Goal: Information Seeking & Learning: Learn about a topic

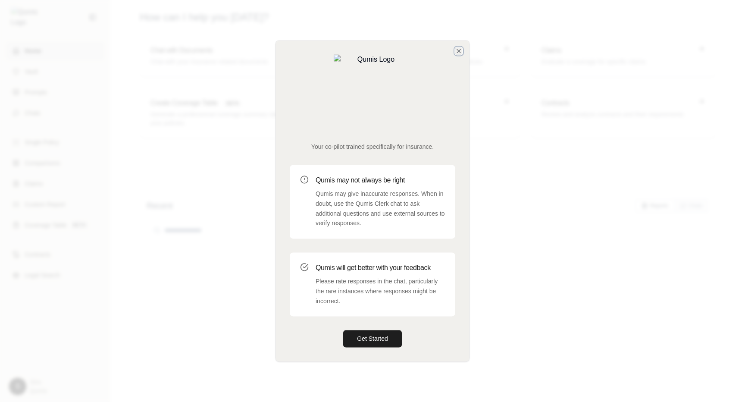
click at [456, 54] on icon "button" at bounding box center [459, 50] width 7 height 7
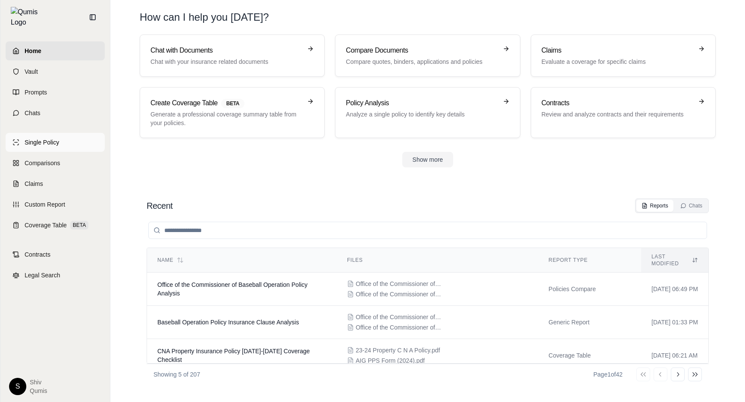
click at [56, 138] on span "Single Policy" at bounding box center [42, 142] width 35 height 9
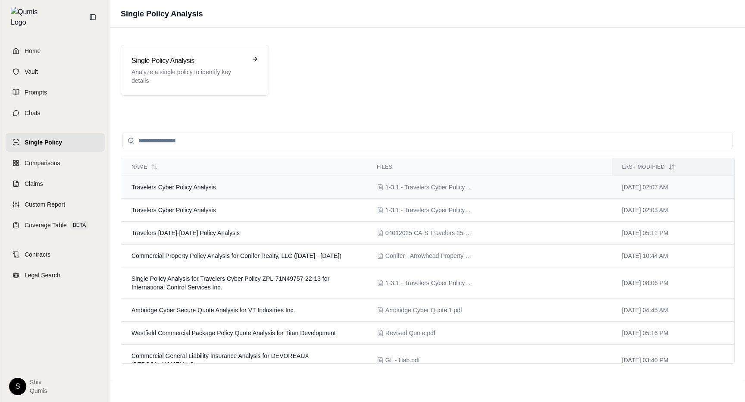
click at [226, 191] on td "Travelers Cyber Policy Analysis" at bounding box center [243, 187] width 245 height 23
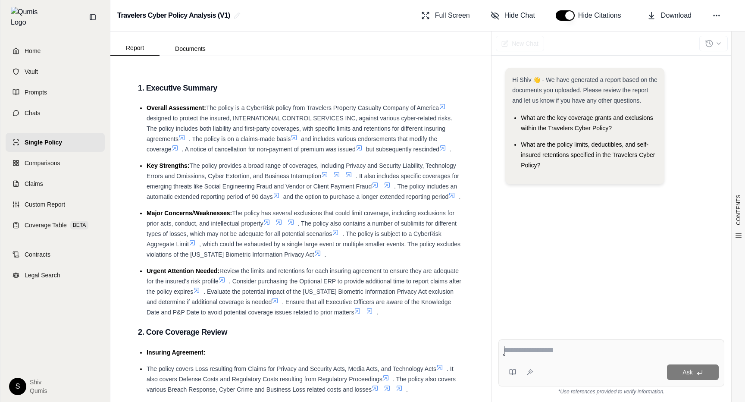
click at [296, 138] on icon at bounding box center [294, 137] width 7 height 7
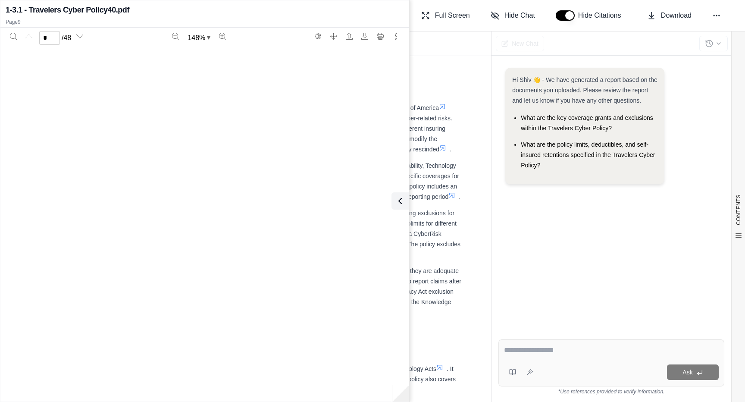
type input "*"
click at [399, 203] on icon at bounding box center [398, 200] width 3 height 5
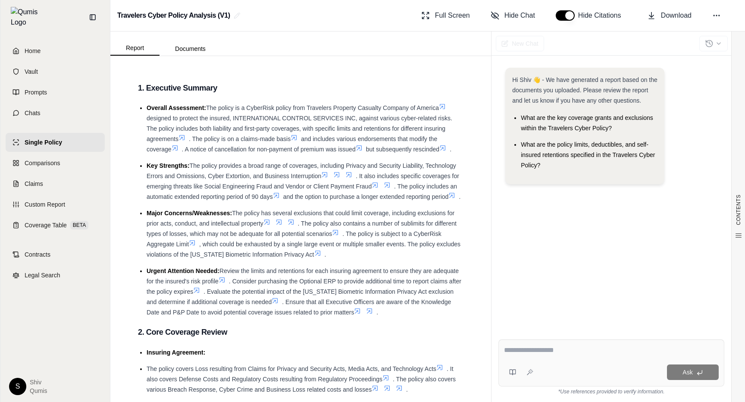
click at [390, 185] on icon at bounding box center [387, 185] width 5 height 5
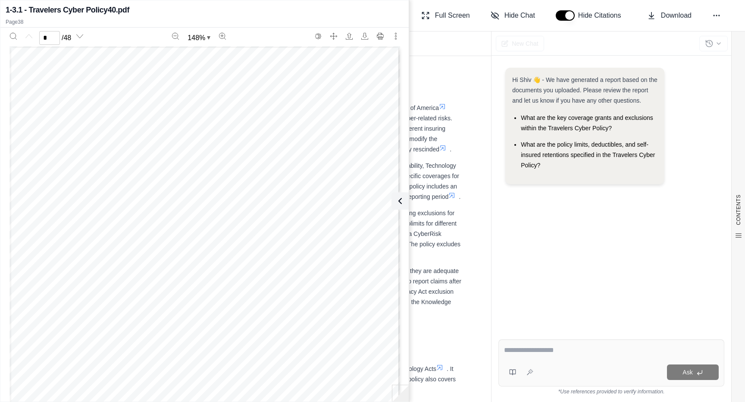
scroll to position [18713, 0]
type input "**"
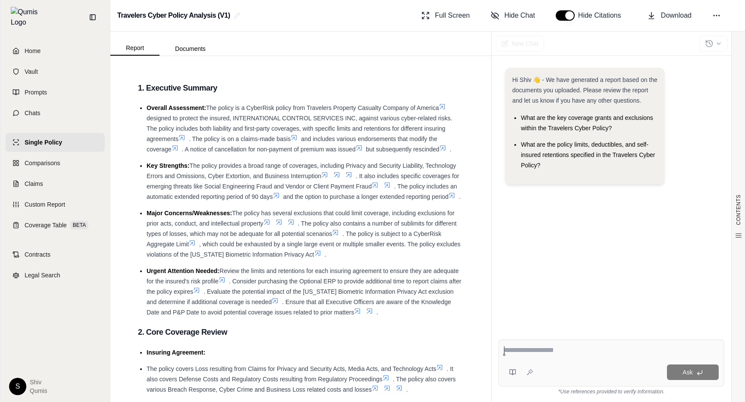
click at [184, 139] on icon at bounding box center [182, 137] width 7 height 7
click at [184, 138] on icon at bounding box center [182, 137] width 7 height 7
click at [78, 47] on link "Home" at bounding box center [55, 50] width 99 height 19
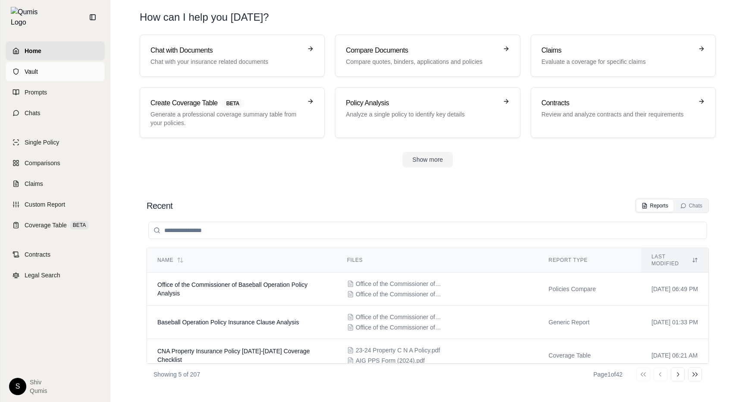
click at [56, 64] on link "Vault" at bounding box center [55, 71] width 99 height 19
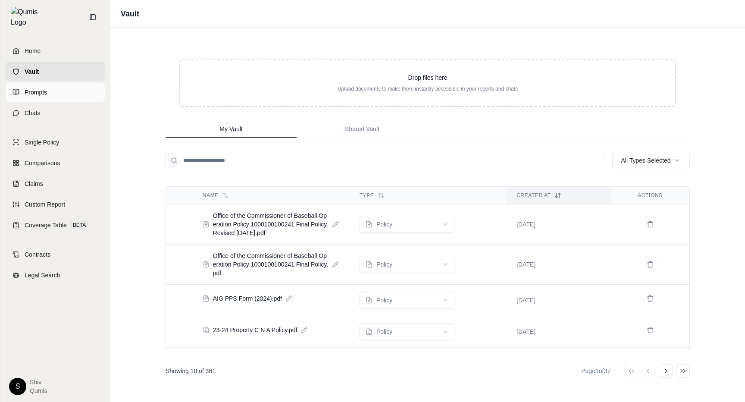
click at [53, 83] on link "Prompts" at bounding box center [55, 92] width 99 height 19
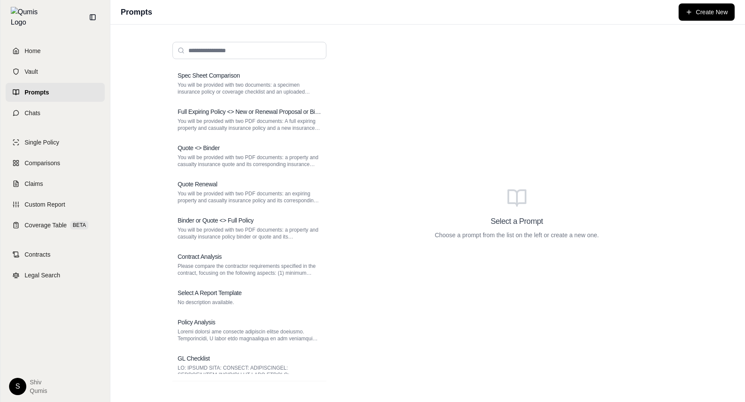
click at [55, 97] on div "Home Vault Prompts Chats" at bounding box center [55, 81] width 99 height 81
click at [47, 104] on link "Chats" at bounding box center [55, 113] width 99 height 19
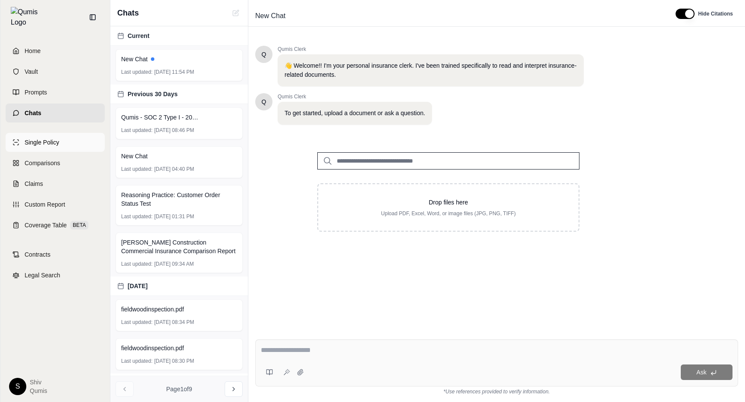
click at [64, 133] on link "Single Policy" at bounding box center [55, 142] width 99 height 19
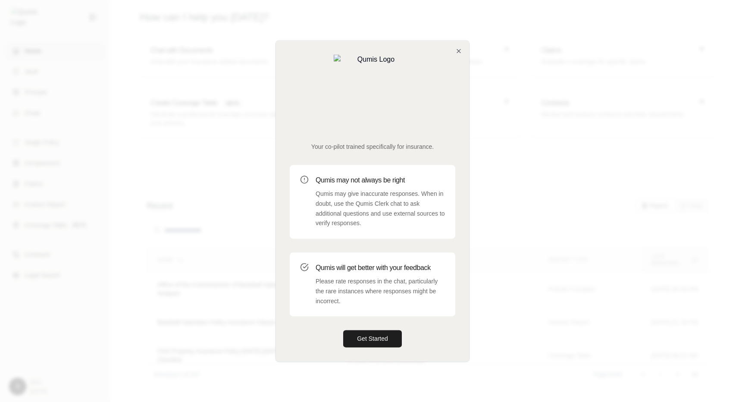
click at [458, 78] on div "Your co-pilot trained specifically for insurance. Qumis may not always be right…" at bounding box center [372, 201] width 193 height 321
click at [458, 54] on icon "button" at bounding box center [459, 50] width 7 height 7
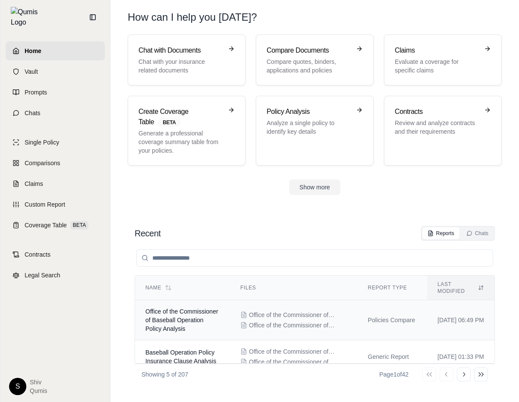
click at [169, 317] on td "Office of the Commissioner of Baseball Operation Policy Analysis" at bounding box center [182, 320] width 95 height 40
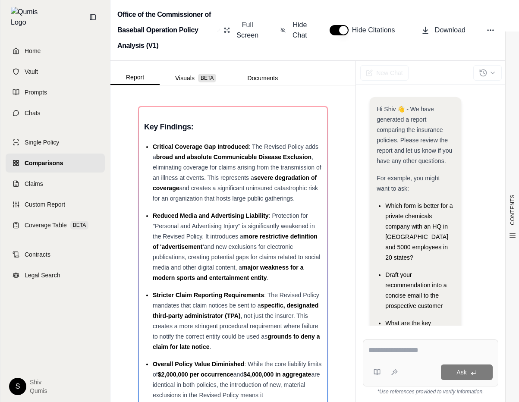
scroll to position [109, 0]
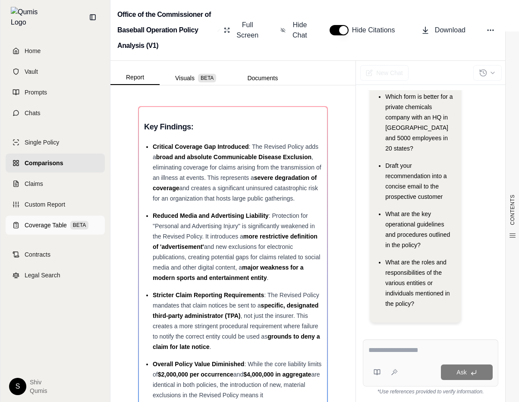
click at [37, 221] on span "Coverage Table" at bounding box center [46, 225] width 42 height 9
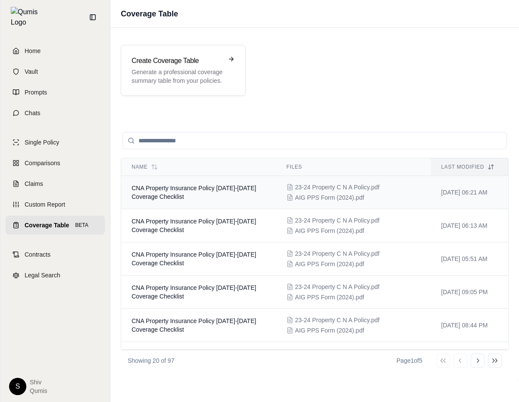
click at [176, 207] on td "CNA Property Insurance Policy 2023-2024 Coverage Checklist" at bounding box center [198, 192] width 155 height 33
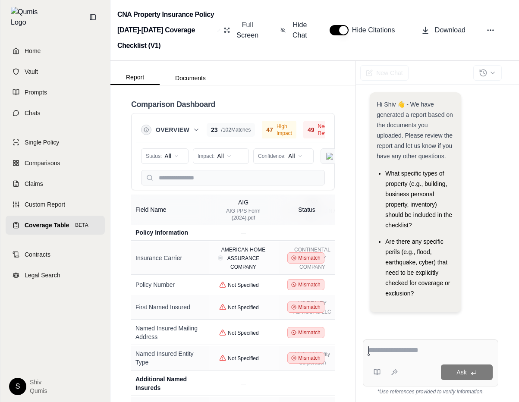
scroll to position [20, 0]
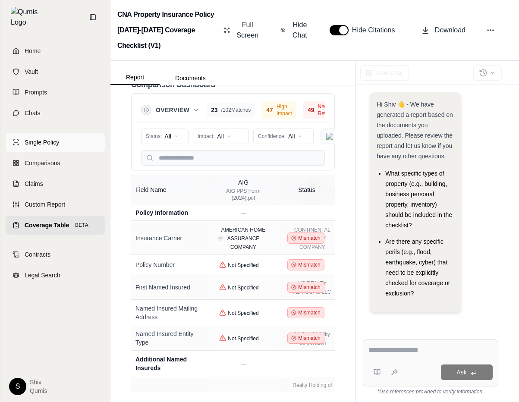
click at [35, 138] on span "Single Policy" at bounding box center [42, 142] width 35 height 9
